Goal: Task Accomplishment & Management: Use online tool/utility

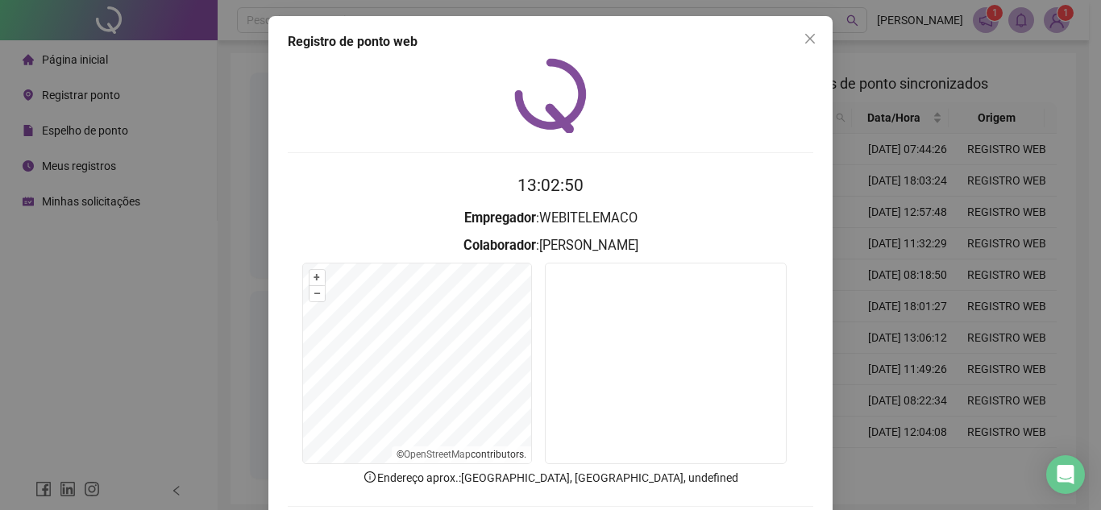
scroll to position [84, 0]
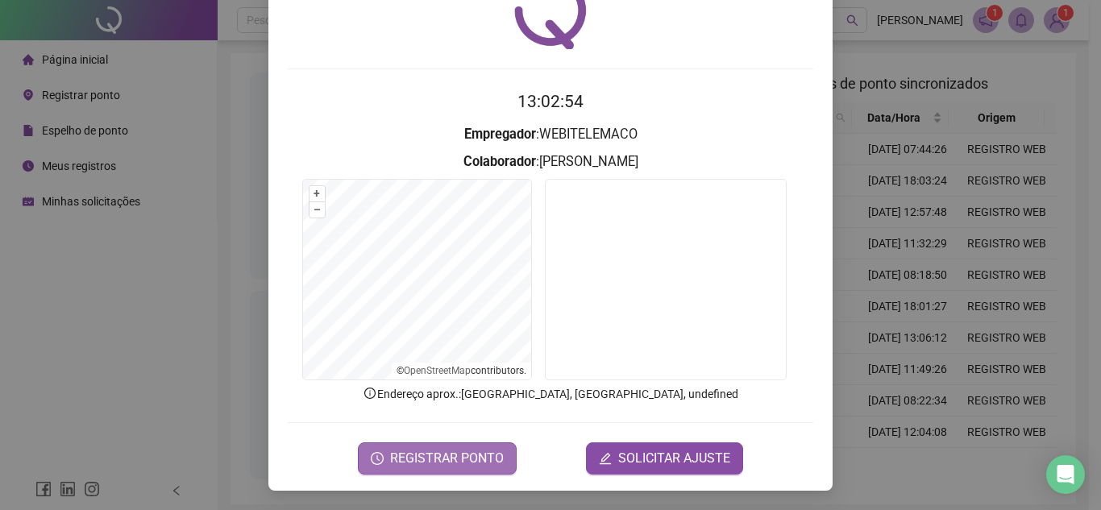
click at [484, 454] on span "REGISTRAR PONTO" at bounding box center [447, 458] width 114 height 19
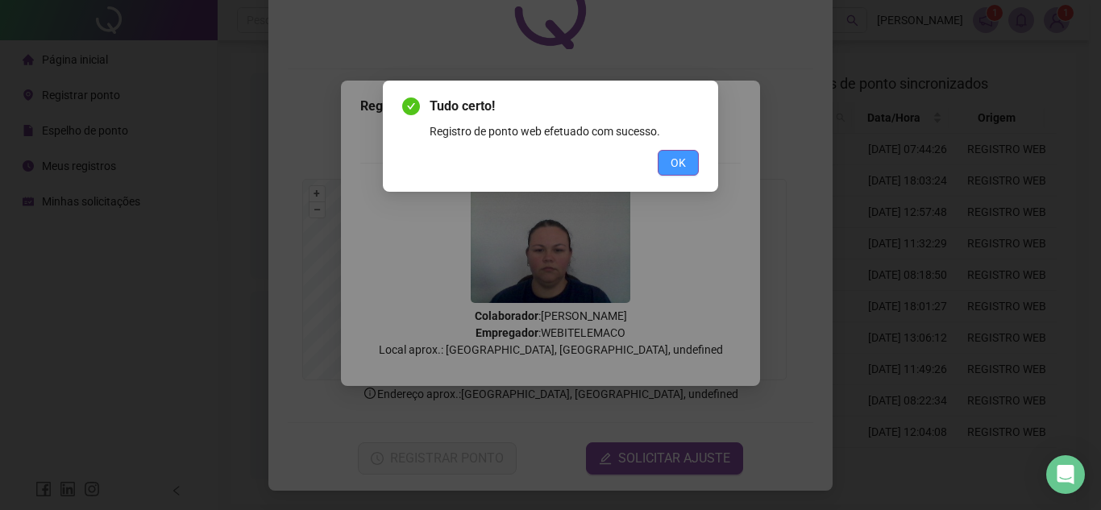
click at [684, 158] on span "OK" at bounding box center [678, 163] width 15 height 18
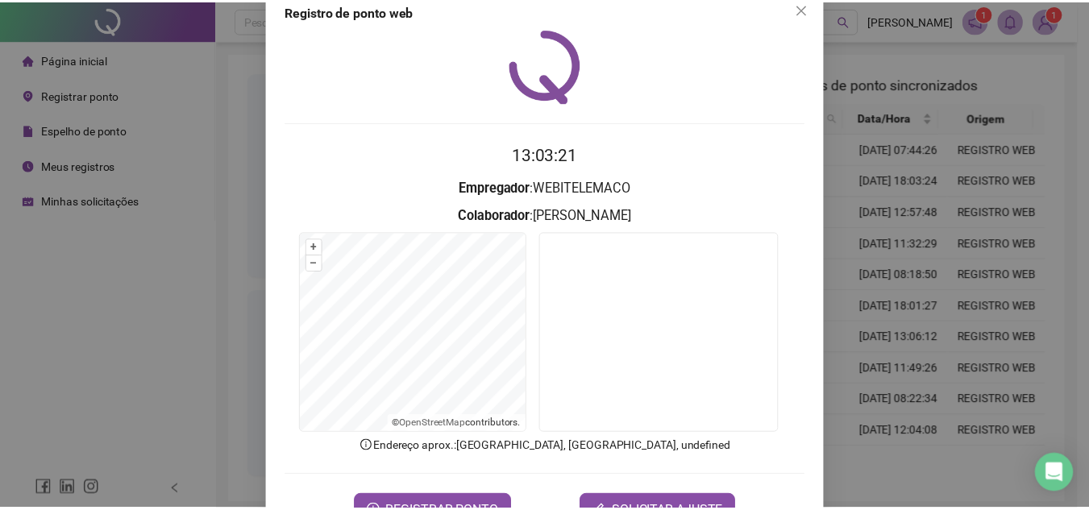
scroll to position [0, 0]
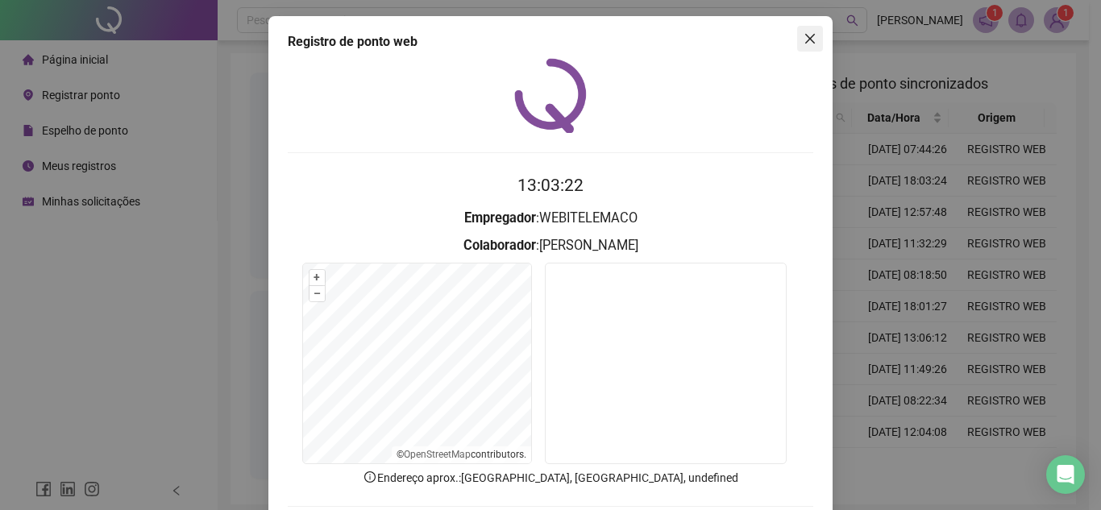
click at [804, 38] on icon "close" at bounding box center [810, 38] width 13 height 13
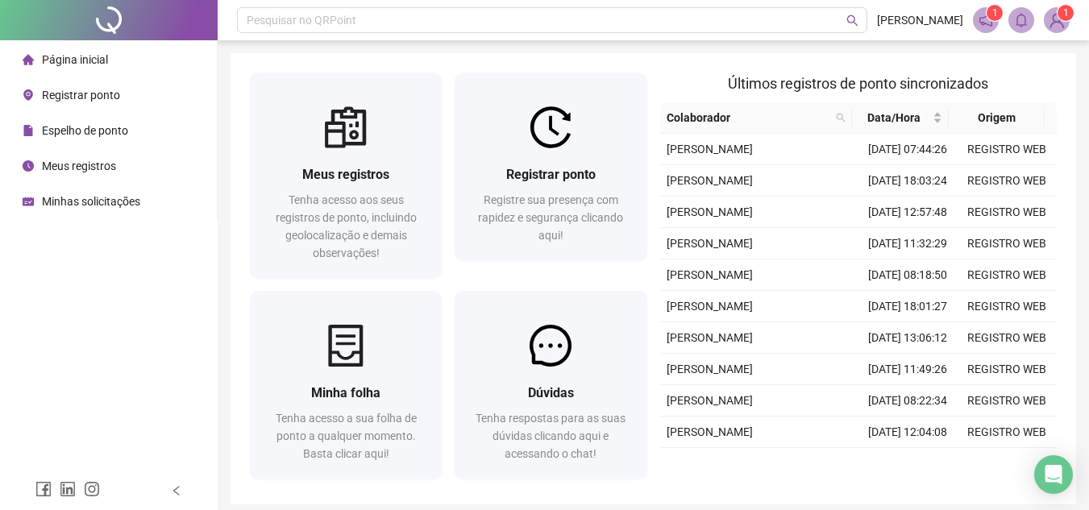
click at [96, 64] on span "Página inicial" at bounding box center [75, 59] width 66 height 13
click at [80, 127] on span "Espelho de ponto" at bounding box center [85, 130] width 86 height 13
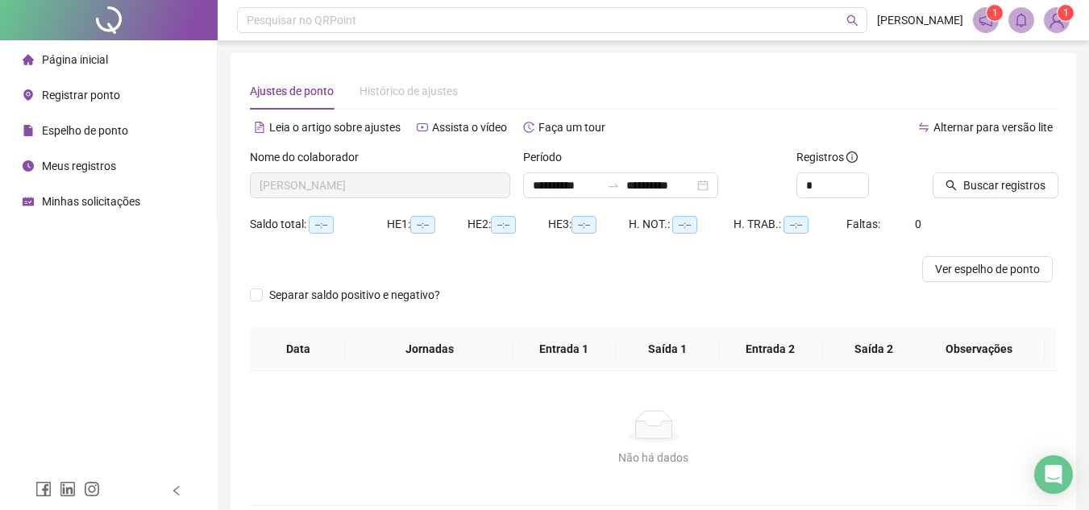
type input "**********"
click at [96, 141] on div "Espelho de ponto" at bounding box center [76, 130] width 106 height 32
